Goal: Information Seeking & Learning: Check status

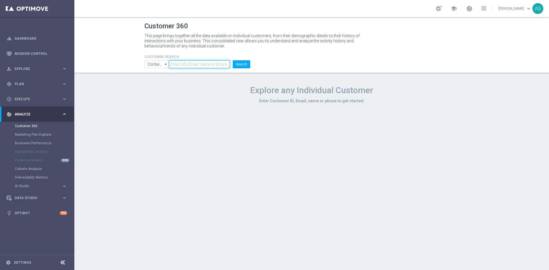
click at [183, 61] on input "text" at bounding box center [199, 64] width 61 height 8
paste input "2972571"
type input "2972571"
click at [159, 64] on input "Contains" at bounding box center [157, 64] width 25 height 8
click at [157, 81] on div "Equals" at bounding box center [152, 81] width 11 height 5
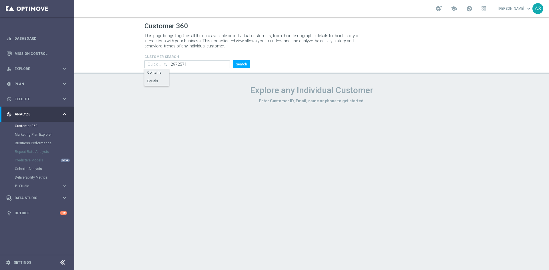
type input "Equals"
click at [240, 62] on button "Search" at bounding box center [241, 64] width 17 height 8
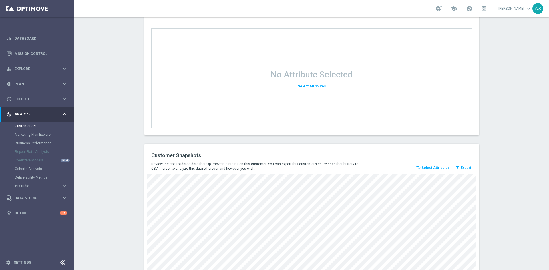
scroll to position [724, 0]
